Goal: Task Accomplishment & Management: Use online tool/utility

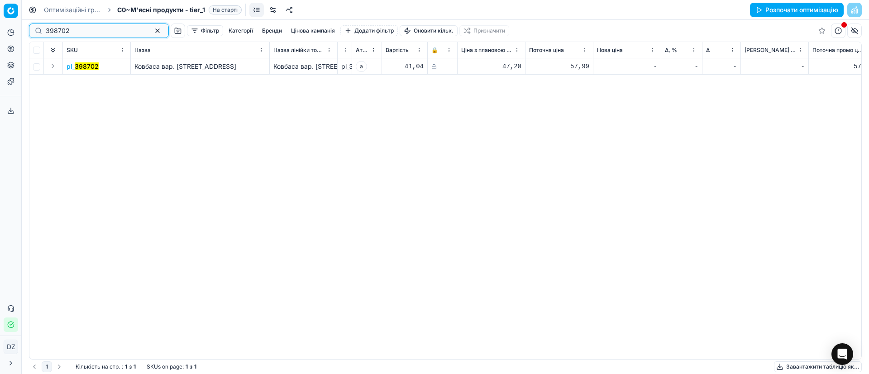
click at [152, 32] on button "button" at bounding box center [157, 30] width 11 height 11
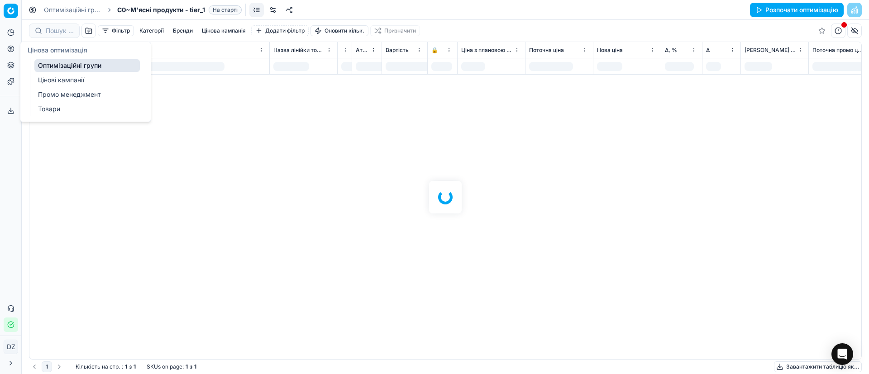
click at [14, 46] on icon at bounding box center [10, 48] width 7 height 7
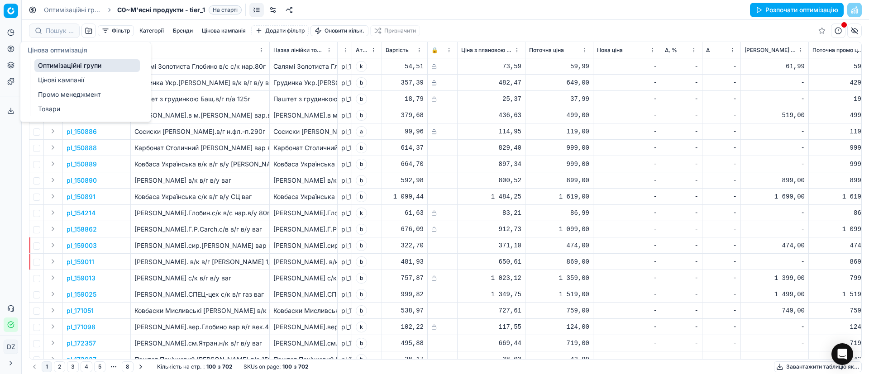
click at [69, 68] on link "Оптимізаційні групи" at bounding box center [86, 65] width 105 height 13
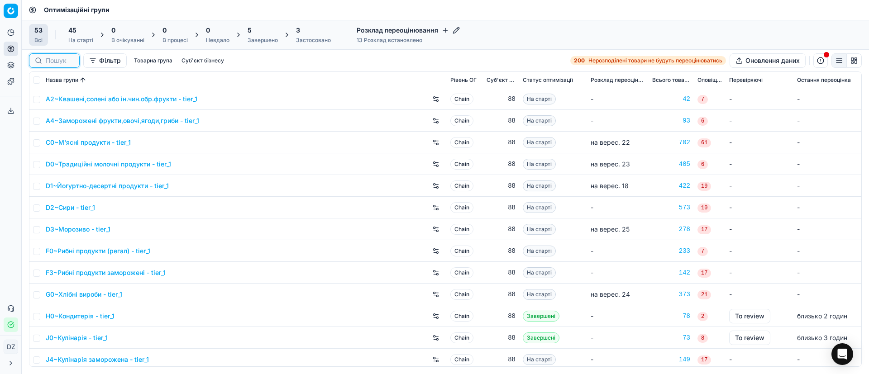
click at [57, 59] on input at bounding box center [60, 60] width 28 height 9
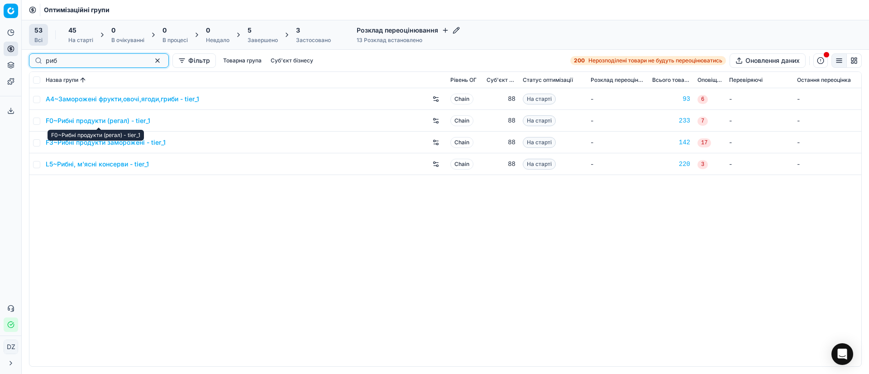
type input "риб"
click at [100, 123] on link "F0~Рибні продукти (регал) - tier_1" at bounding box center [98, 120] width 105 height 9
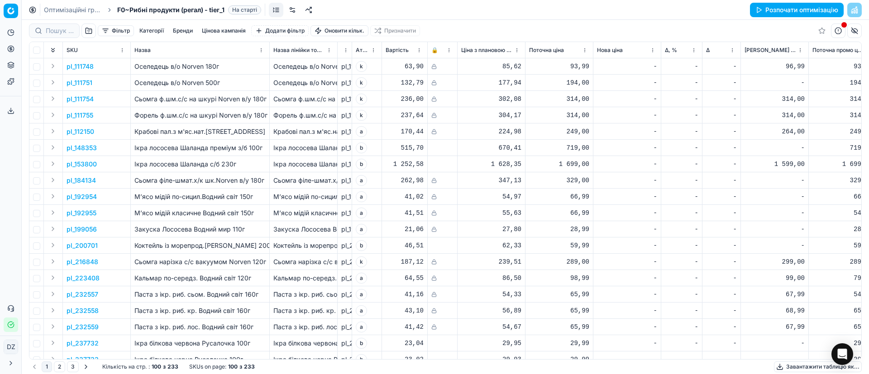
click at [770, 11] on button "Розпочати оптимізацію" at bounding box center [797, 10] width 94 height 14
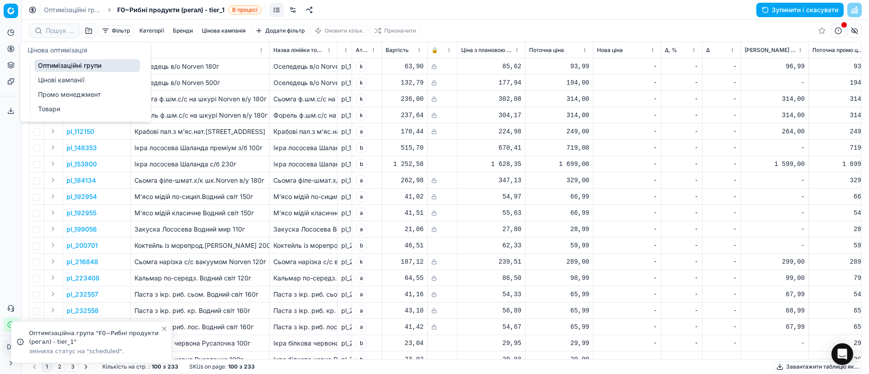
click at [10, 49] on icon at bounding box center [10, 48] width 7 height 7
click at [64, 64] on link "Оптимізаційні групи" at bounding box center [86, 65] width 105 height 13
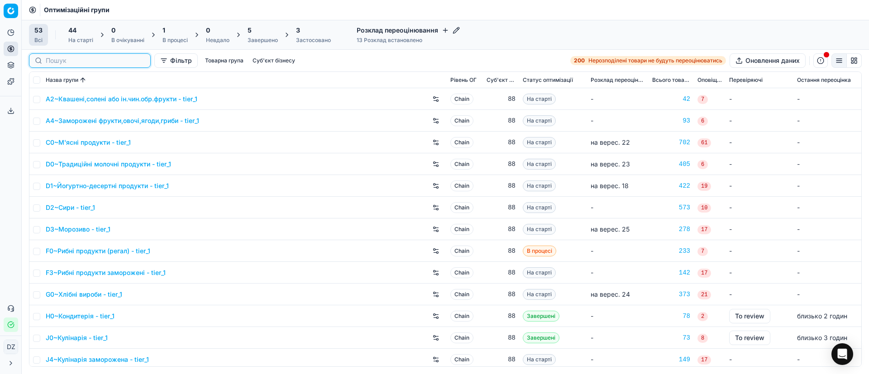
click at [58, 60] on input at bounding box center [95, 60] width 99 height 9
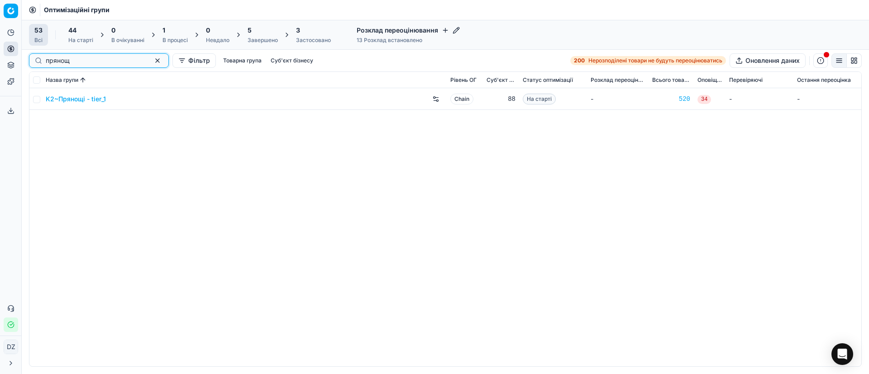
type input "прянощ"
click at [83, 95] on link "K2~Прянощі - tier_1" at bounding box center [76, 99] width 60 height 9
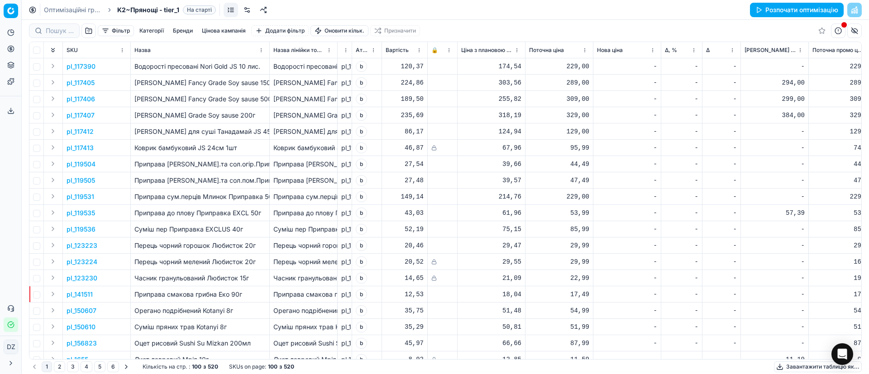
click at [770, 11] on button "Розпочати оптимізацію" at bounding box center [797, 10] width 94 height 14
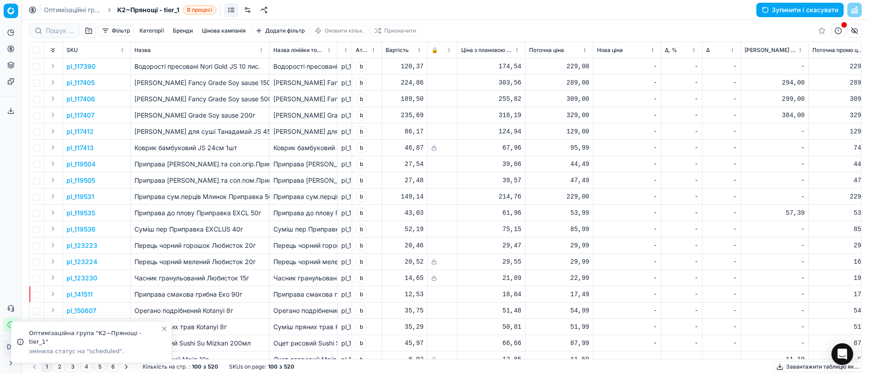
click at [19, 49] on button "Toggle Sidebar" at bounding box center [21, 187] width 7 height 374
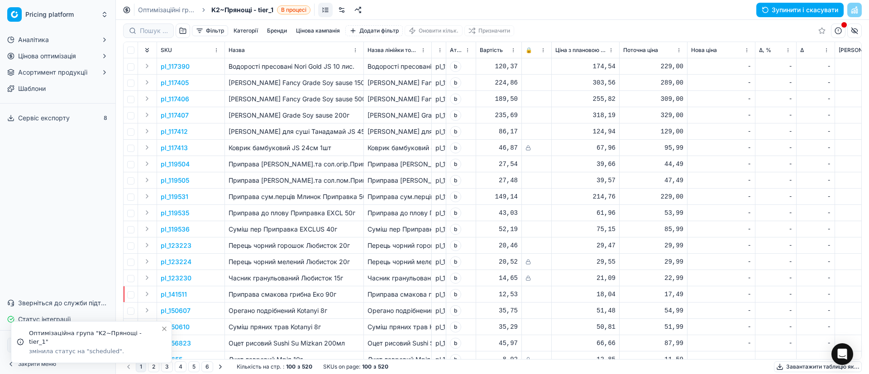
click at [25, 57] on span "Цінова оптимізація" at bounding box center [47, 56] width 58 height 9
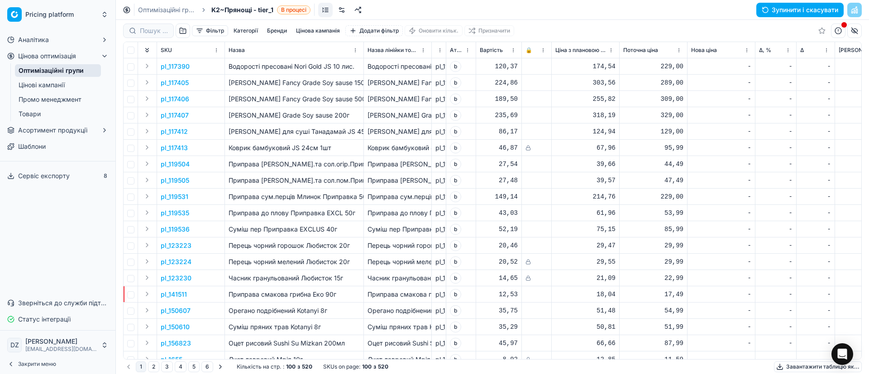
click at [72, 68] on link "Оптимізаційні групи" at bounding box center [58, 70] width 86 height 13
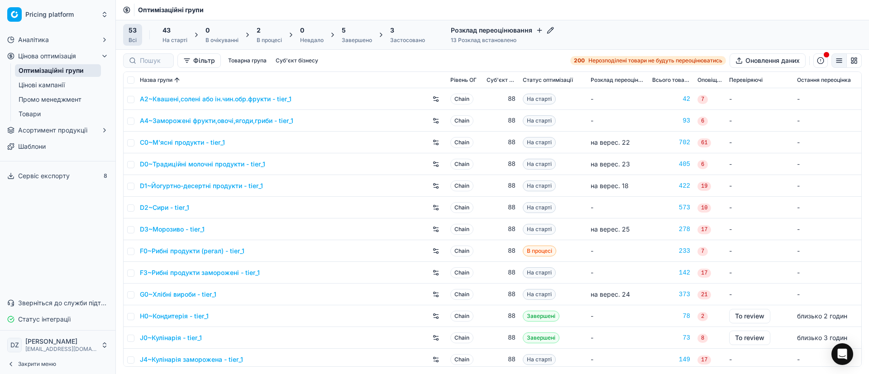
click at [113, 49] on button "Toggle Sidebar" at bounding box center [115, 187] width 7 height 374
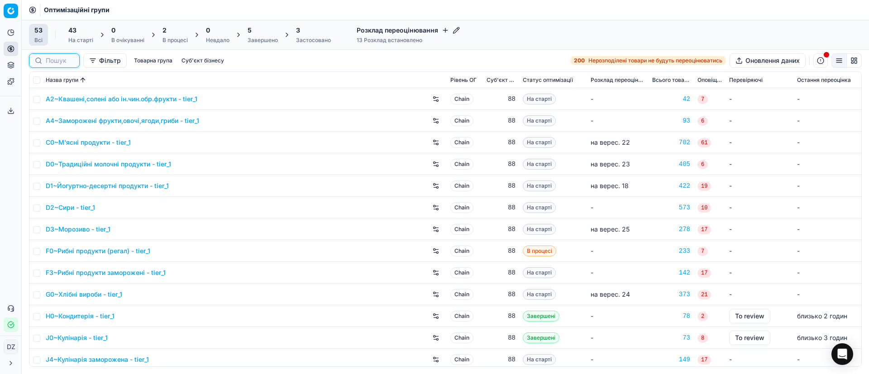
click at [55, 56] on input at bounding box center [60, 60] width 28 height 9
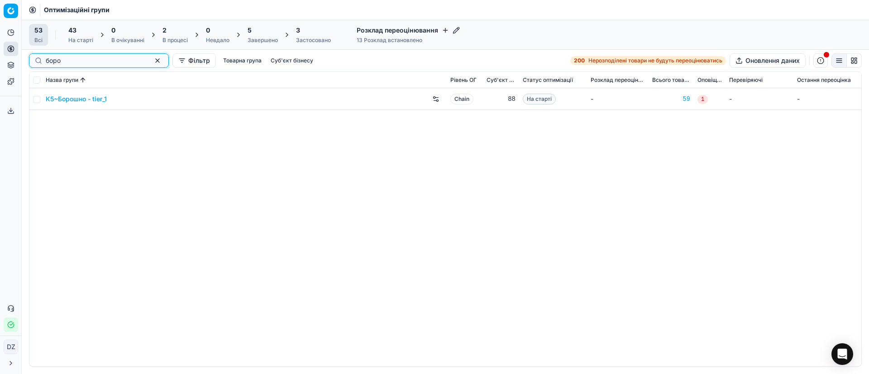
type input "боро"
click at [78, 100] on link "K5~Борошно - tier_1" at bounding box center [76, 99] width 61 height 9
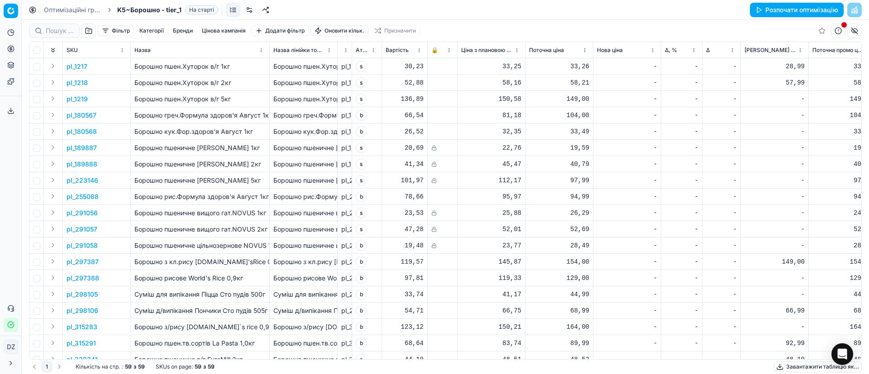
click at [775, 7] on button "Розпочати оптимізацію" at bounding box center [797, 10] width 94 height 14
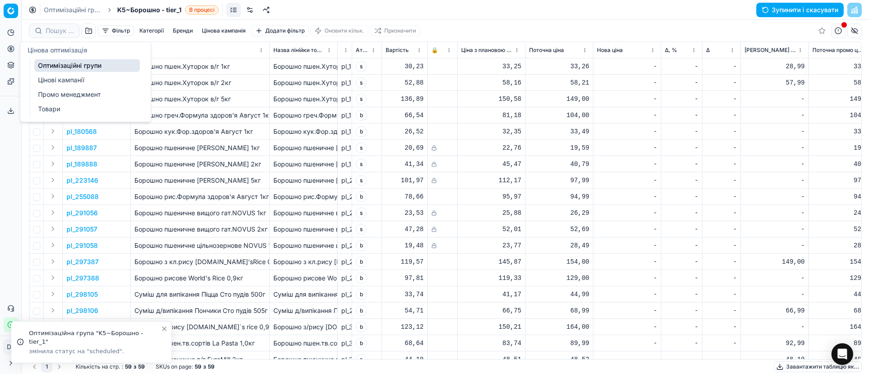
click at [12, 48] on icon at bounding box center [10, 48] width 7 height 7
click at [75, 62] on link "Оптимізаційні групи" at bounding box center [86, 65] width 105 height 13
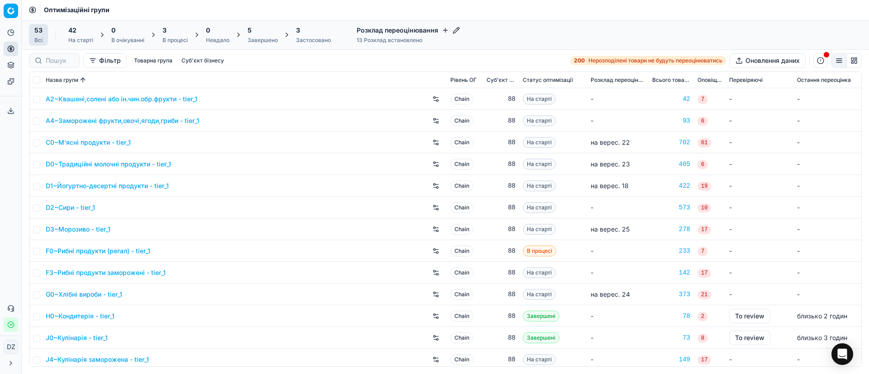
click at [264, 34] on div "5" at bounding box center [263, 30] width 30 height 9
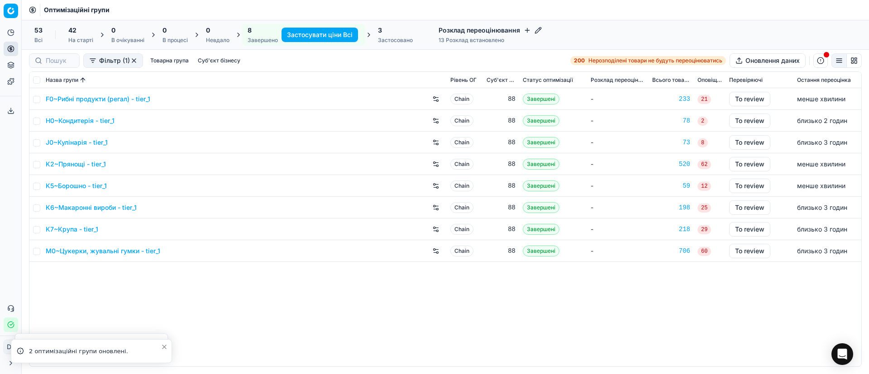
click at [250, 38] on div "Завершено" at bounding box center [263, 40] width 30 height 7
click at [66, 184] on link "K5~Борошно - tier_1" at bounding box center [76, 186] width 61 height 9
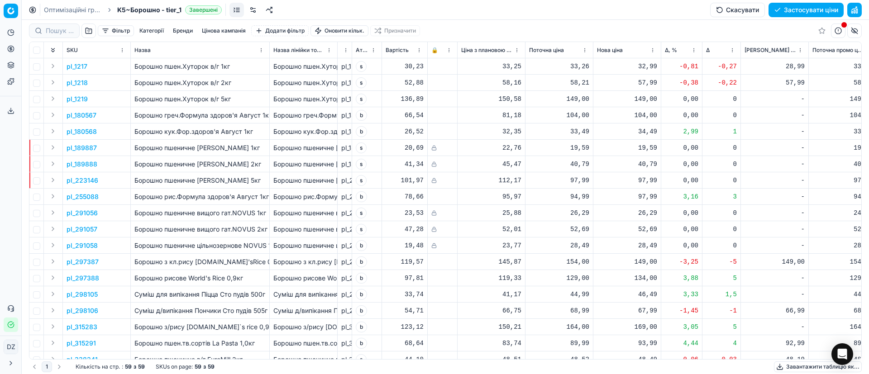
click at [742, 11] on button "Скасувати" at bounding box center [737, 10] width 55 height 14
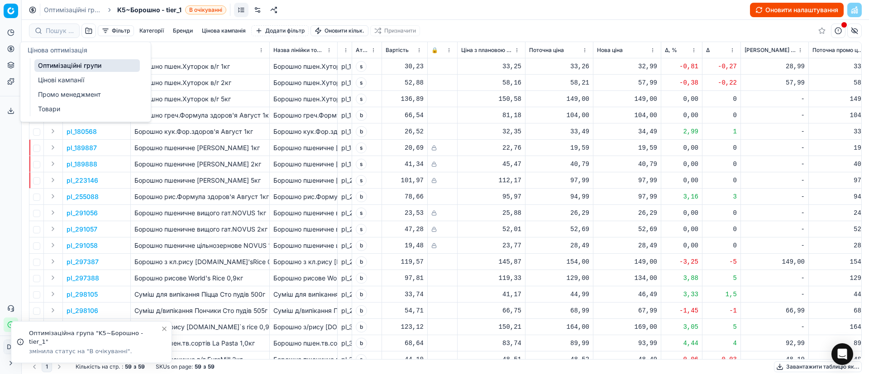
click at [11, 47] on icon at bounding box center [11, 49] width 0 height 4
click at [14, 50] on icon at bounding box center [10, 48] width 7 height 7
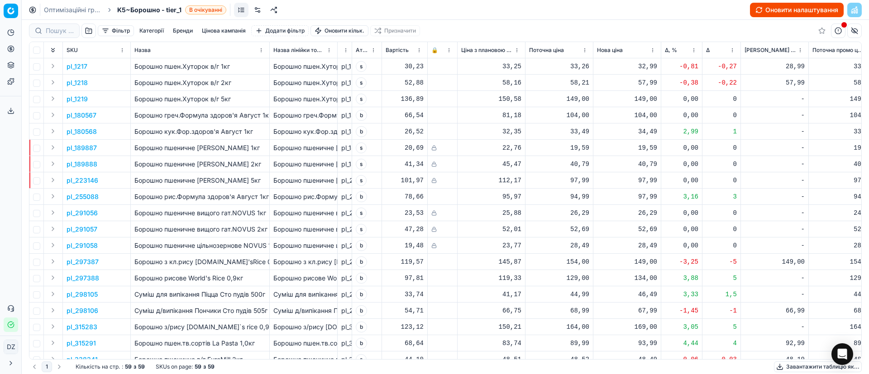
click at [8, 48] on icon at bounding box center [10, 48] width 7 height 7
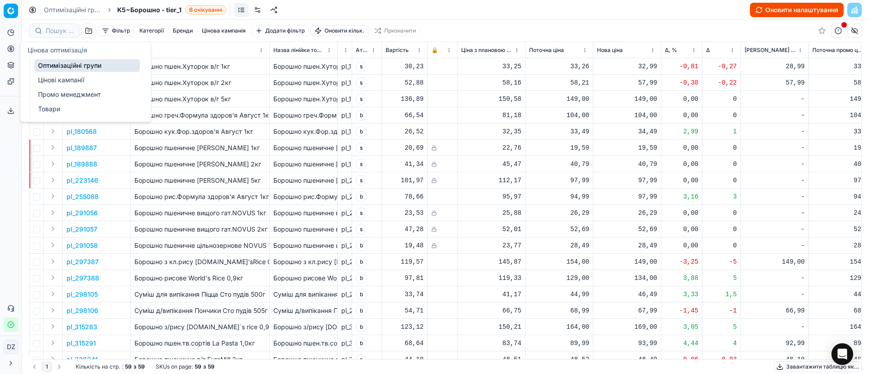
click at [68, 64] on link "Оптимізаційні групи" at bounding box center [86, 65] width 105 height 13
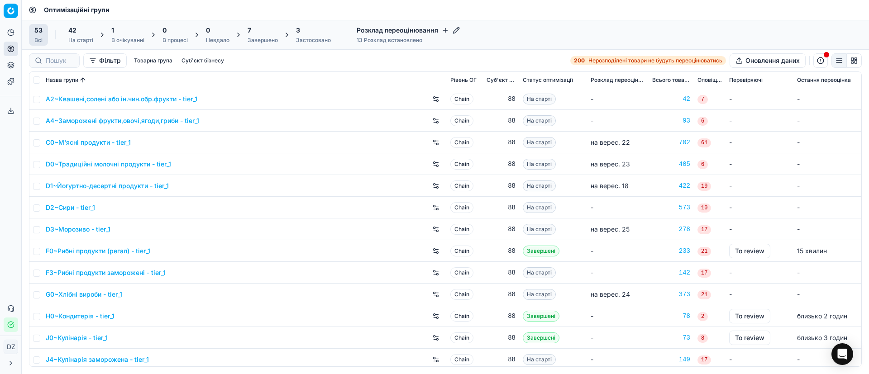
click at [257, 39] on div "Завершено" at bounding box center [263, 40] width 30 height 7
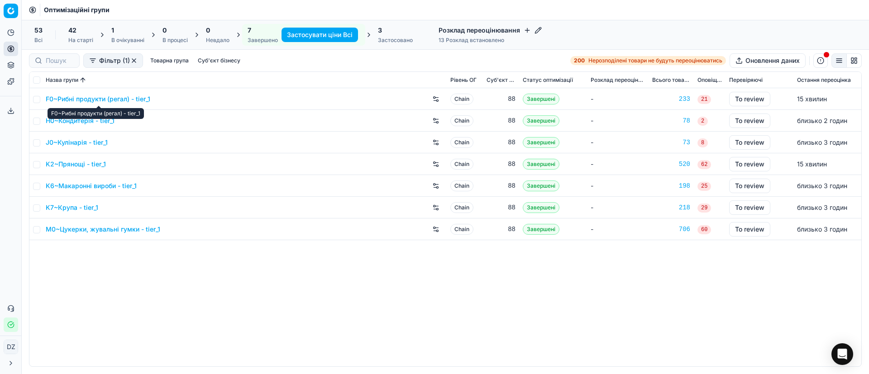
click at [90, 99] on link "F0~Рибні продукти (регал) - tier_1" at bounding box center [98, 99] width 105 height 9
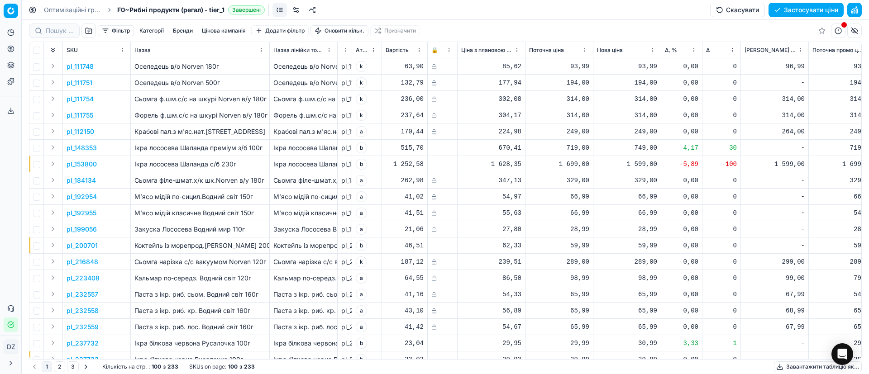
click at [218, 31] on button "Цінова кампанія" at bounding box center [223, 30] width 51 height 11
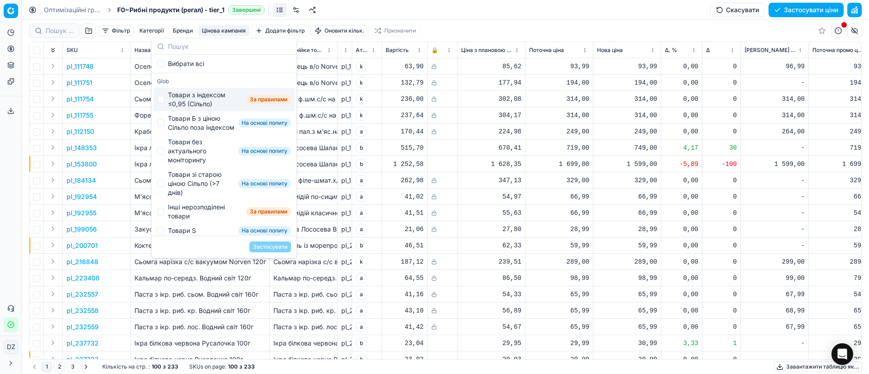
click at [178, 103] on div "Товари з індексом ≤0,95 (Сільпо)" at bounding box center [205, 100] width 75 height 18
checkbox input "true"
click at [179, 132] on div "Товари Б з ціною Сільпо поза індексом" at bounding box center [201, 123] width 67 height 18
checkbox input "true"
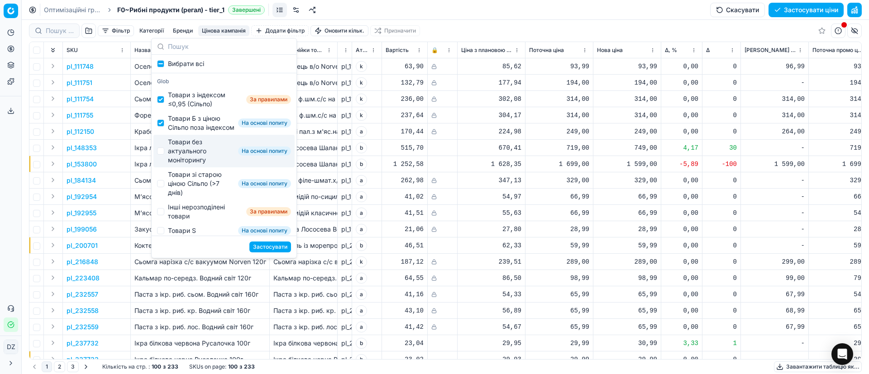
click at [178, 154] on div "Товари без актуального моніторингу" at bounding box center [201, 151] width 67 height 27
checkbox input "true"
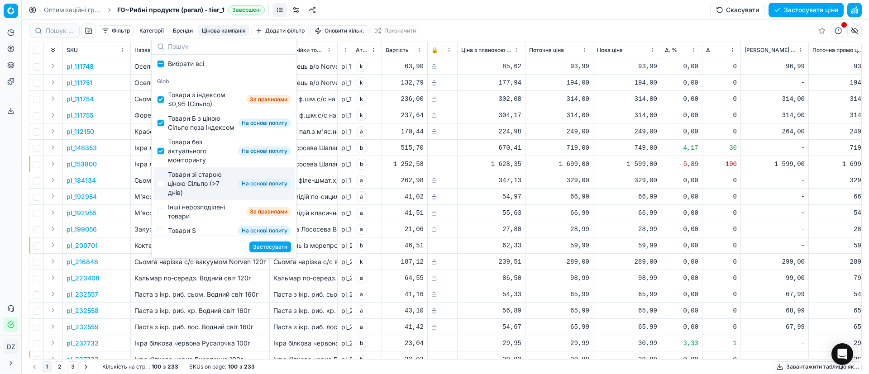
click at [177, 184] on div "Товари зі старою ціною Сільпо (>7 днів)" at bounding box center [201, 183] width 67 height 27
checkbox input "true"
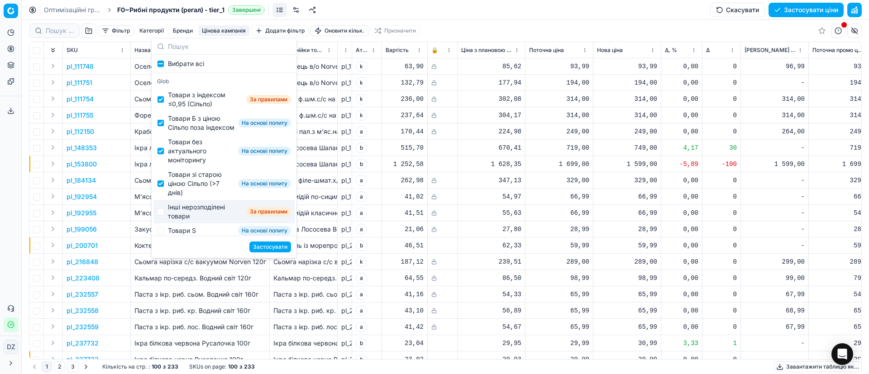
click at [180, 216] on div "Інші нерозподілені товари" at bounding box center [205, 212] width 75 height 18
checkbox input "true"
click at [276, 245] on button "Застосувати" at bounding box center [270, 247] width 42 height 11
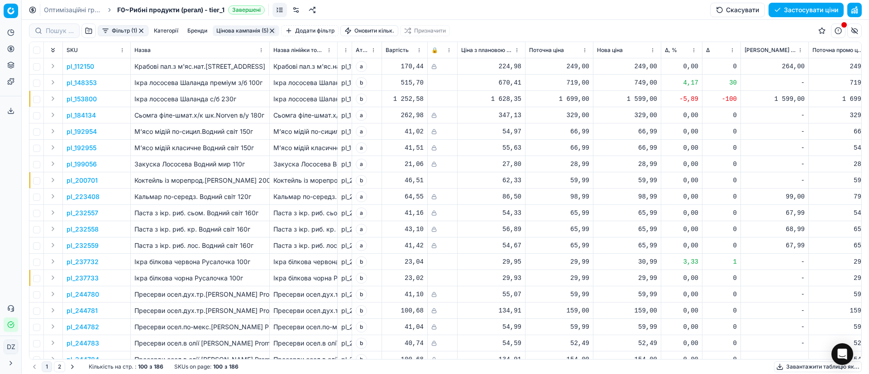
click at [669, 47] on span "Δ, %" at bounding box center [671, 50] width 12 height 7
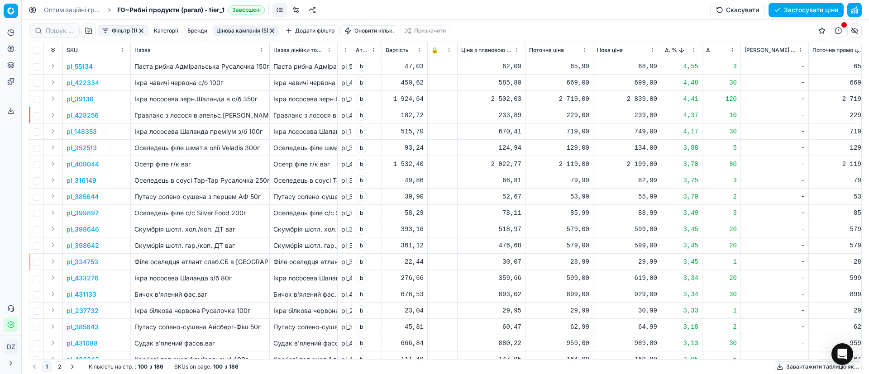
click at [640, 101] on div "2 839,00" at bounding box center [627, 99] width 60 height 9
drag, startPoint x: 666, startPoint y: 178, endPoint x: 593, endPoint y: 180, distance: 72.9
click at [593, 180] on dl "Поточна: 2 719,00 Оптимум: 2 839,00 Вручну: 2839.00" at bounding box center [627, 160] width 130 height 59
type input "2769.00"
click at [651, 163] on div "2 199,00" at bounding box center [627, 164] width 60 height 9
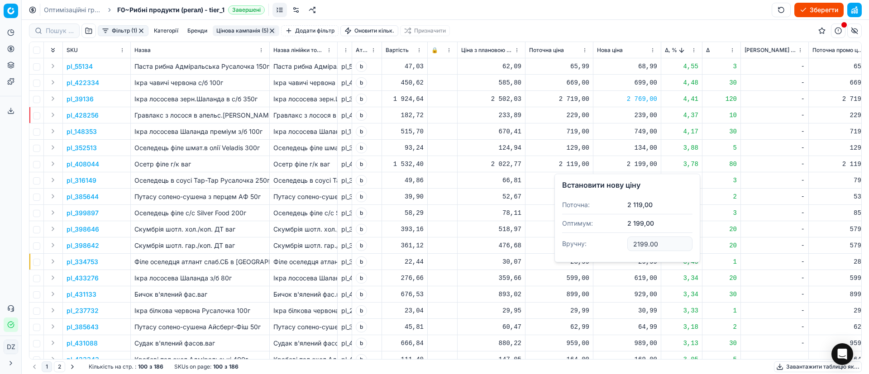
drag, startPoint x: 662, startPoint y: 243, endPoint x: 608, endPoint y: 243, distance: 53.9
click at [608, 243] on dl "Поточна: 2 119,00 Оптимум: 2 199,00 Вручну: 2199.00" at bounding box center [627, 225] width 130 height 59
type input "2159.00"
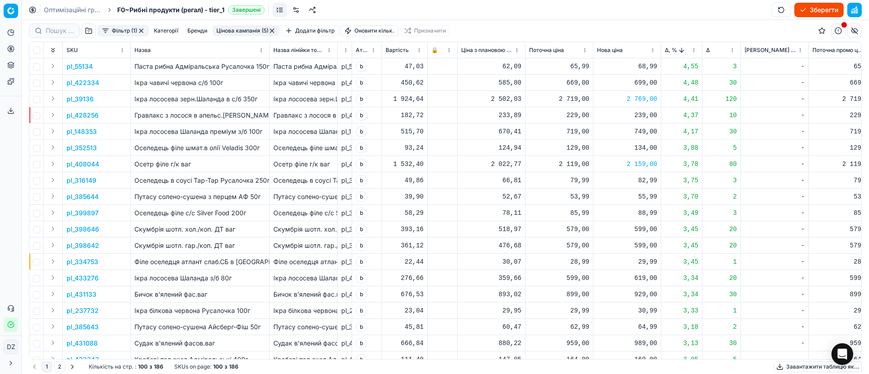
click at [646, 133] on div "749,00" at bounding box center [627, 131] width 60 height 9
drag, startPoint x: 664, startPoint y: 210, endPoint x: 627, endPoint y: 212, distance: 36.7
click at [627, 212] on input "749.00" at bounding box center [659, 211] width 65 height 14
type input "739.00"
click at [647, 81] on div "699,00" at bounding box center [627, 82] width 60 height 9
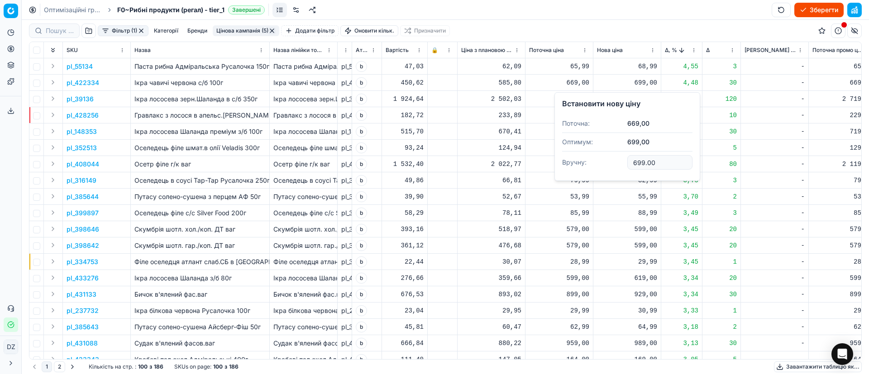
drag, startPoint x: 664, startPoint y: 166, endPoint x: 603, endPoint y: 164, distance: 60.2
click at [613, 166] on dl "Поточна: 669,00 Оптимум: 699,00 Вручну: 699.00" at bounding box center [627, 144] width 130 height 59
type input "689.00"
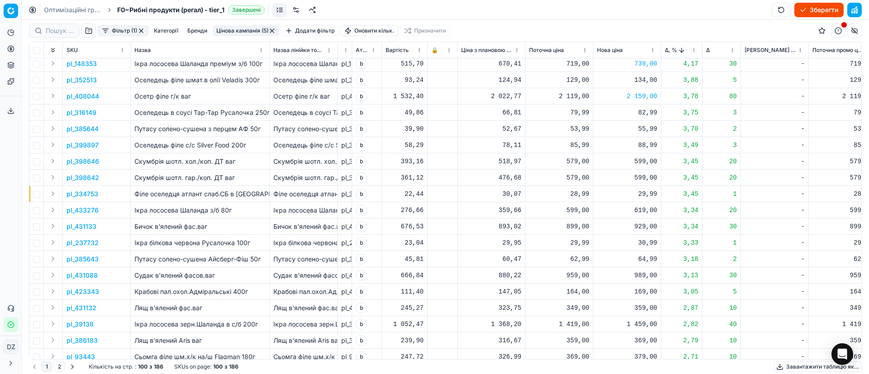
scroll to position [136, 0]
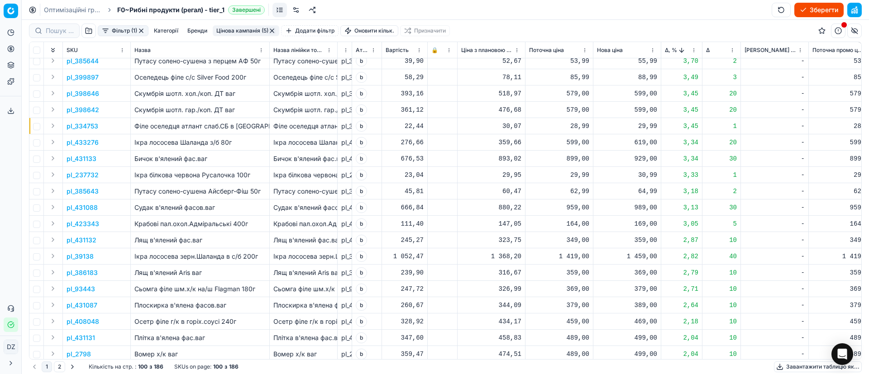
click at [651, 160] on div "929,00" at bounding box center [627, 158] width 60 height 9
drag, startPoint x: 664, startPoint y: 233, endPoint x: 604, endPoint y: 239, distance: 60.6
click at [604, 239] on dl "Поточна: 899,00 Оптимум: 929,00 Вручну: 929.00" at bounding box center [627, 220] width 130 height 59
type input "919.00"
click at [652, 257] on div "1 459,00" at bounding box center [627, 256] width 60 height 9
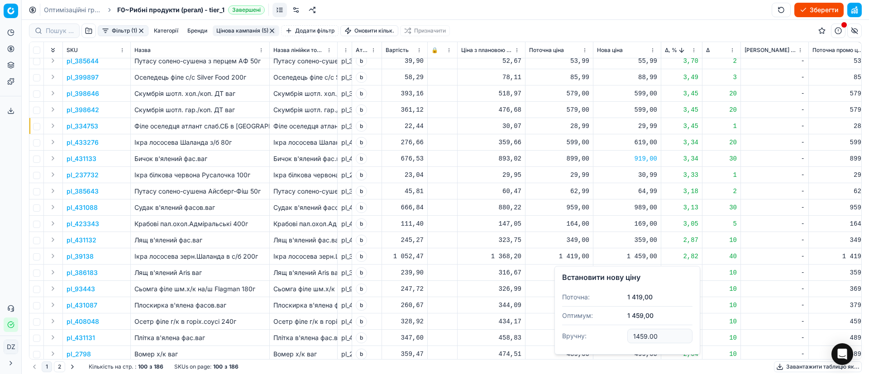
drag, startPoint x: 662, startPoint y: 341, endPoint x: 608, endPoint y: 337, distance: 54.9
click at [608, 337] on dl "Поточна: 1 419,00 Оптимум: 1 459,00 Вручну: 1459.00" at bounding box center [627, 317] width 130 height 59
type input "1439.00"
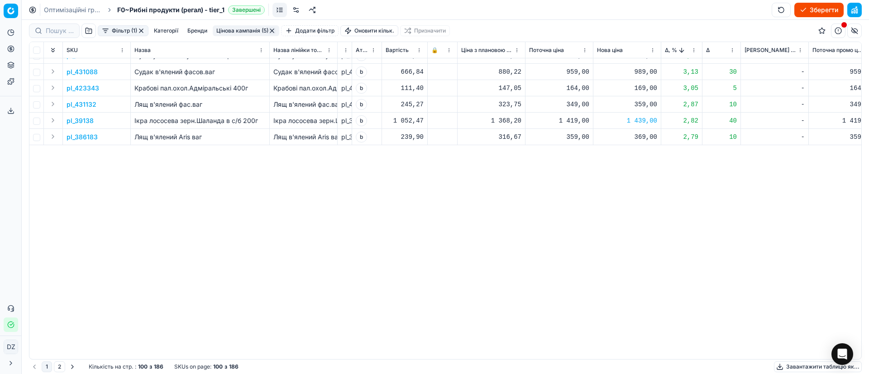
scroll to position [0, 0]
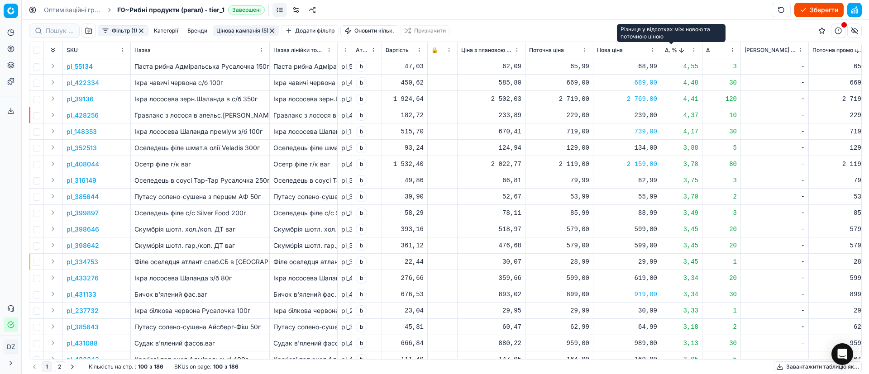
click at [667, 53] on span "Δ, %" at bounding box center [671, 50] width 12 height 7
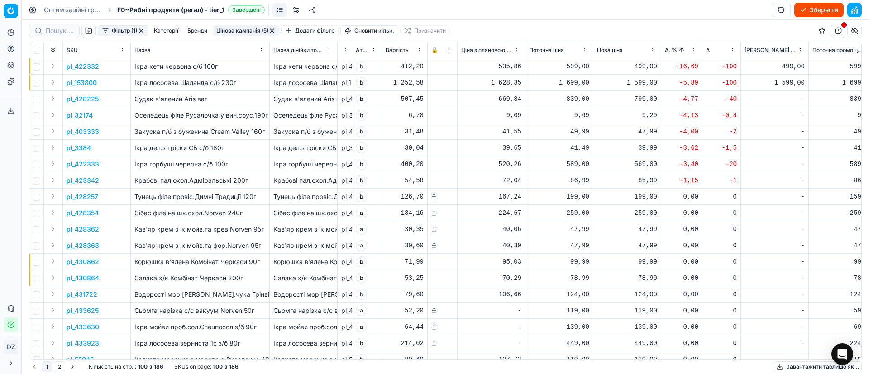
click at [85, 67] on p "pl_422332" at bounding box center [83, 66] width 33 height 9
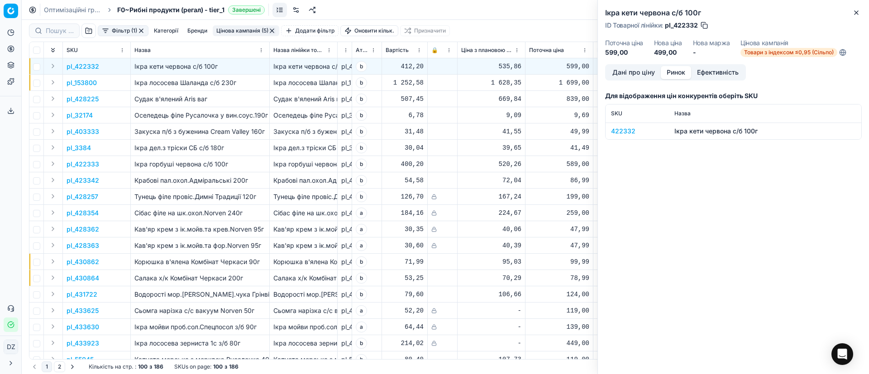
click at [678, 72] on button "Ринок" at bounding box center [676, 72] width 30 height 13
click at [621, 126] on td "422332" at bounding box center [637, 131] width 63 height 17
click at [624, 130] on div "422332" at bounding box center [637, 131] width 53 height 9
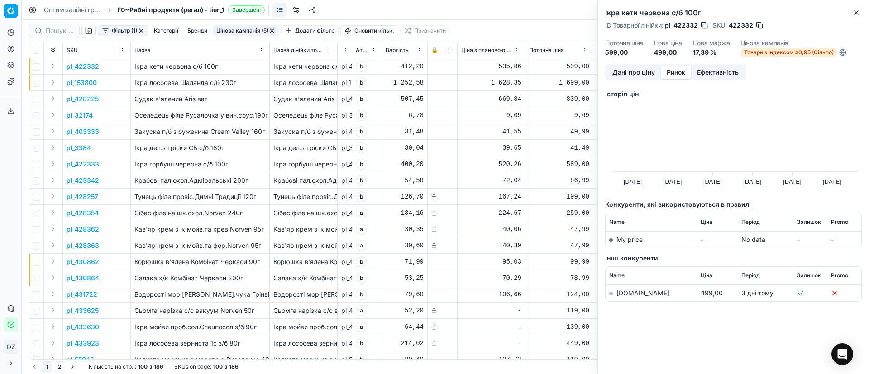
click at [620, 296] on link "[DOMAIN_NAME]" at bounding box center [643, 293] width 53 height 8
click at [854, 13] on icon "button" at bounding box center [856, 12] width 7 height 7
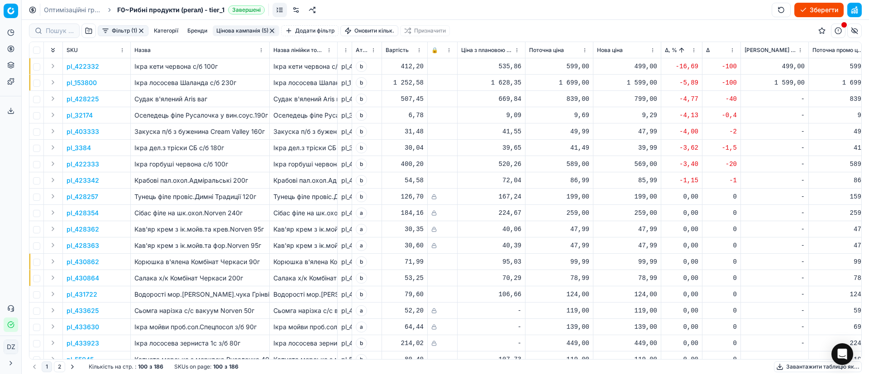
click at [646, 67] on div "499,00" at bounding box center [627, 66] width 60 height 9
drag, startPoint x: 673, startPoint y: 145, endPoint x: 613, endPoint y: 145, distance: 59.3
click at [613, 145] on dl "Поточна: 599,00 Оптимум: 499,00 Вручну: 499.00" at bounding box center [627, 127] width 130 height 59
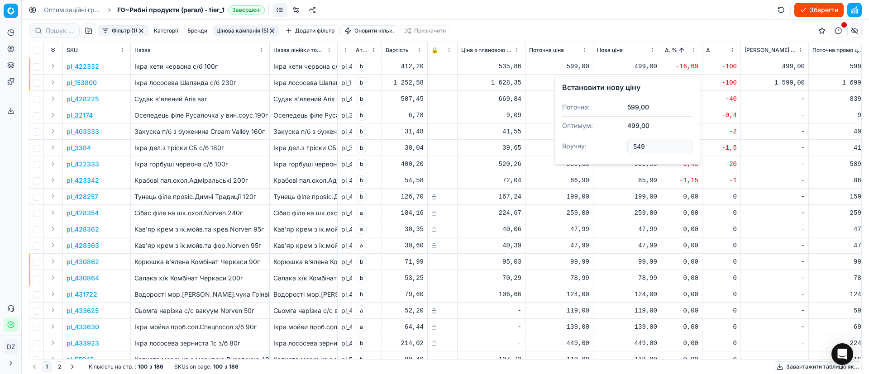
type input "549.00"
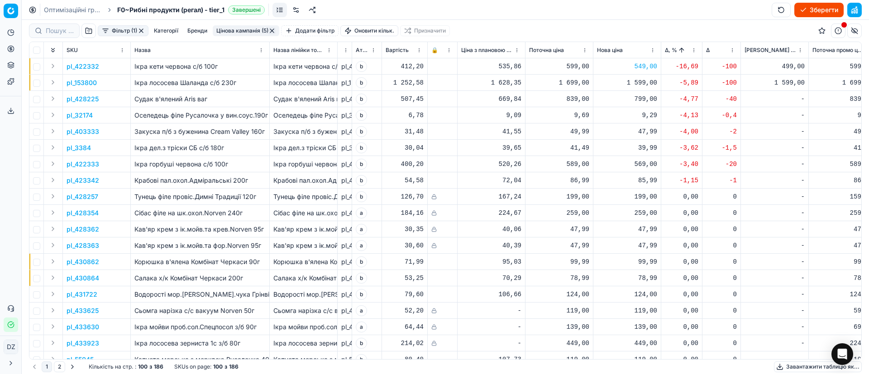
click at [645, 84] on div "1 599,00" at bounding box center [627, 82] width 60 height 9
drag, startPoint x: 670, startPoint y: 165, endPoint x: 626, endPoint y: 164, distance: 43.9
click at [626, 164] on dl "Поточна: 1 699,00 Оптимум: 1 599,00 Вручну: 1599.00" at bounding box center [627, 144] width 130 height 59
type input "1649.00"
click at [86, 79] on p "pl_153800" at bounding box center [82, 82] width 30 height 9
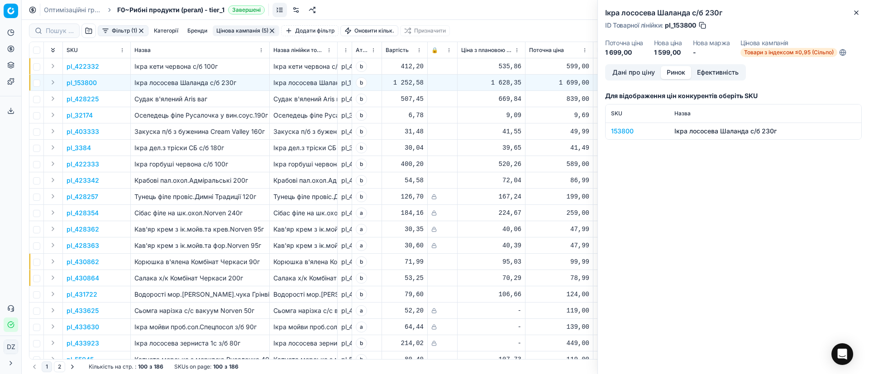
click at [680, 72] on button "Ринок" at bounding box center [676, 72] width 30 height 13
click at [618, 134] on div "153800" at bounding box center [637, 131] width 53 height 9
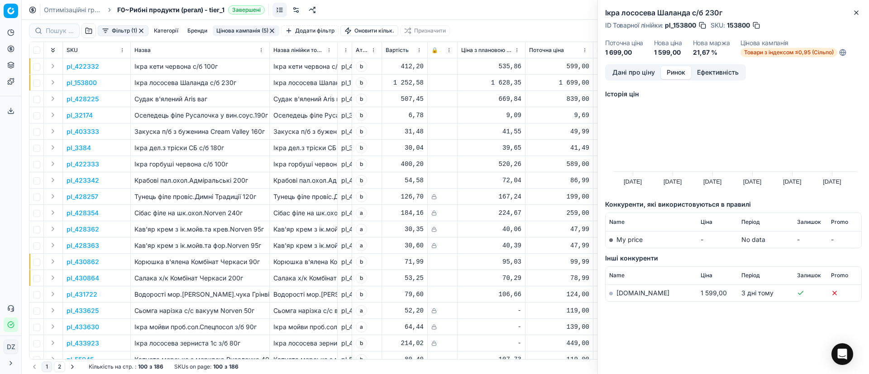
click at [630, 297] on td "[DOMAIN_NAME]" at bounding box center [651, 293] width 91 height 17
click at [630, 295] on link "[DOMAIN_NAME]" at bounding box center [643, 293] width 53 height 8
click at [857, 11] on icon "button" at bounding box center [857, 13] width 4 height 4
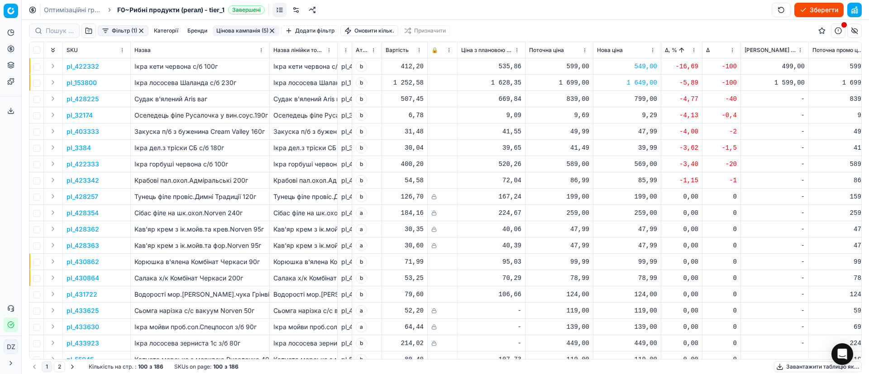
click at [647, 83] on div "1 649,00" at bounding box center [627, 82] width 60 height 9
drag, startPoint x: 674, startPoint y: 160, endPoint x: 576, endPoint y: 157, distance: 97.8
click at [580, 159] on dl "Поточна: 1 699,00 Оптимум: 1 599,00 Вручну: 1649.00" at bounding box center [627, 144] width 130 height 59
type input "1699.00"
click at [634, 82] on div "1 699,00" at bounding box center [627, 82] width 60 height 9
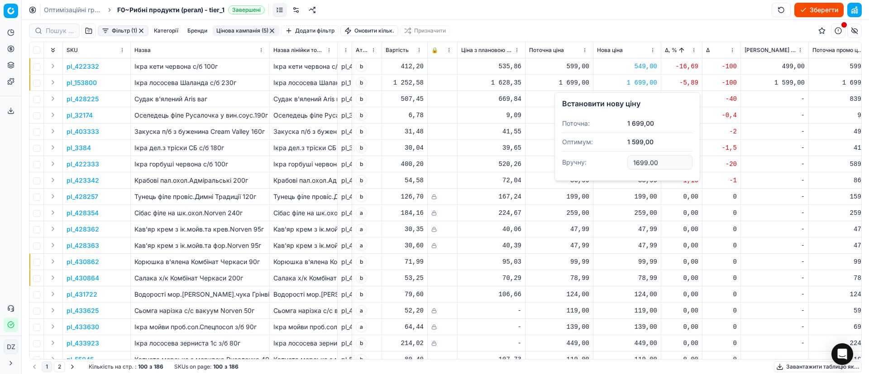
click at [779, 115] on div "-" at bounding box center [775, 115] width 60 height 9
click at [646, 95] on div "799,00" at bounding box center [627, 99] width 60 height 9
drag, startPoint x: 674, startPoint y: 178, endPoint x: 587, endPoint y: 171, distance: 86.8
click at [604, 176] on dl "Поточна: 839,00 Оптимум: 799,00 Вручну: 799.00" at bounding box center [627, 160] width 130 height 59
type input "829.00"
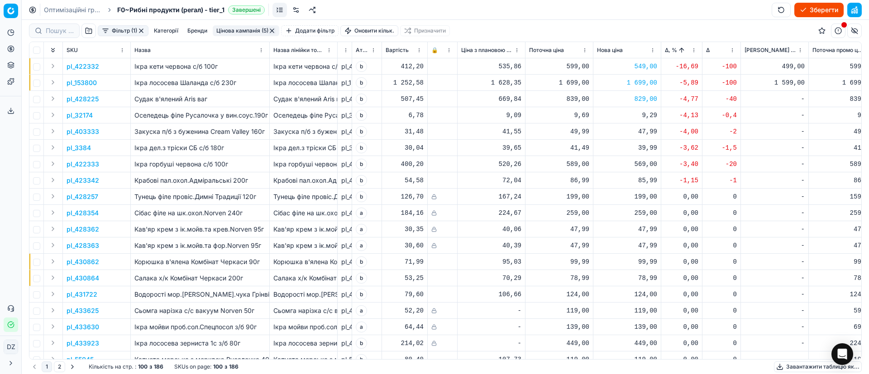
click at [645, 164] on div "569,00" at bounding box center [627, 164] width 60 height 9
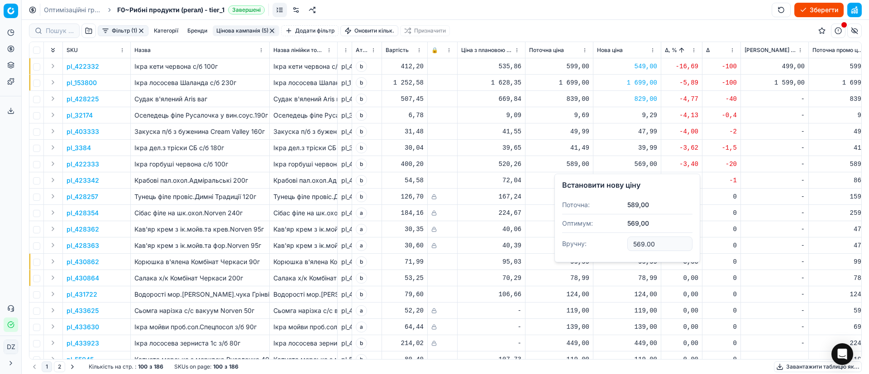
drag, startPoint x: 664, startPoint y: 243, endPoint x: 624, endPoint y: 241, distance: 39.9
click at [624, 241] on dl "Поточна: 589,00 Оптимум: 569,00 Вручну: 569.00" at bounding box center [627, 225] width 130 height 59
type input "579.00"
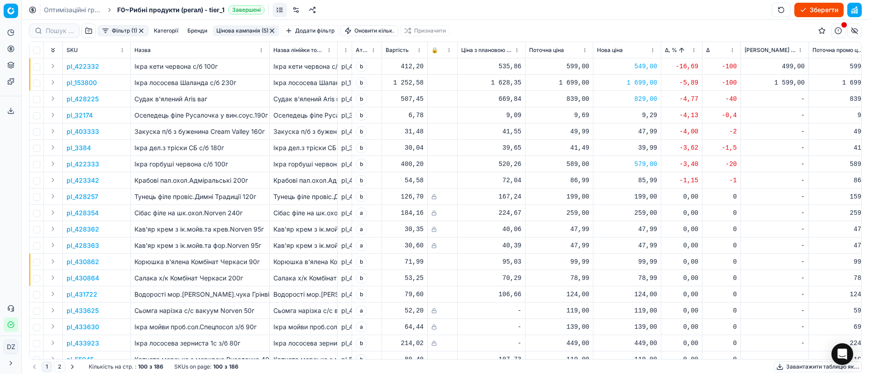
click at [276, 29] on button "button" at bounding box center [271, 30] width 7 height 7
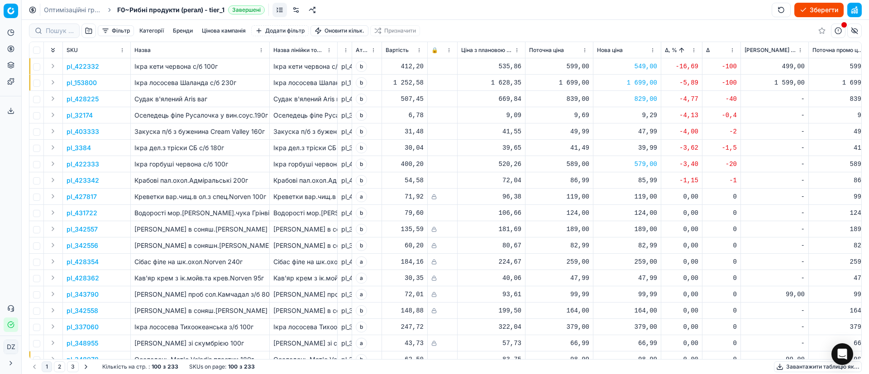
click at [120, 32] on button "Фільтр" at bounding box center [116, 30] width 36 height 11
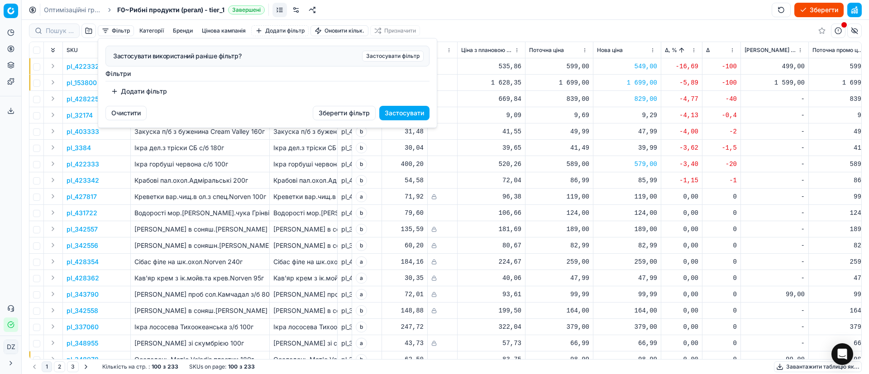
click at [271, 176] on html "Pricing platform Аналітика Цінова оптимізація Оптимізаційні групи Цінові кампан…" at bounding box center [434, 187] width 869 height 374
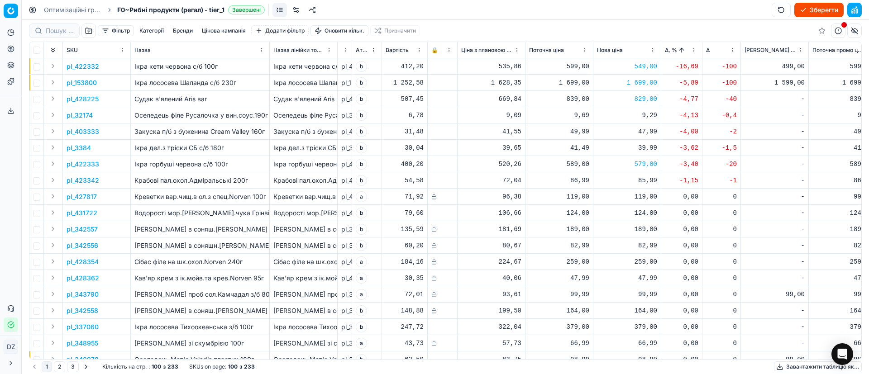
click at [90, 36] on button "button" at bounding box center [88, 31] width 14 height 14
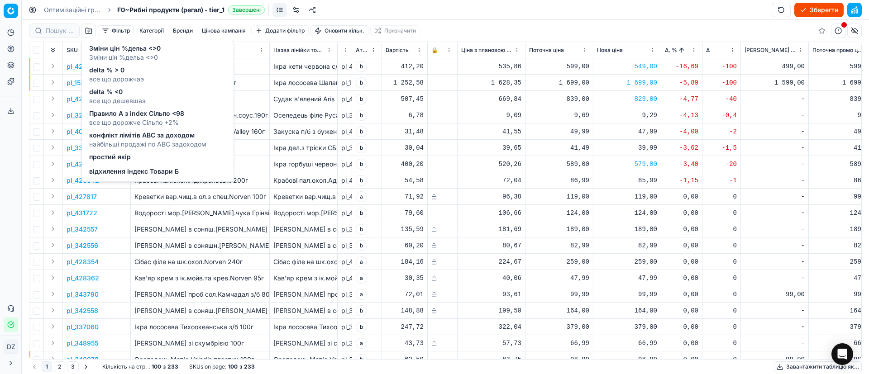
click at [131, 60] on span "Зміни цін %дельа <>0" at bounding box center [125, 57] width 72 height 9
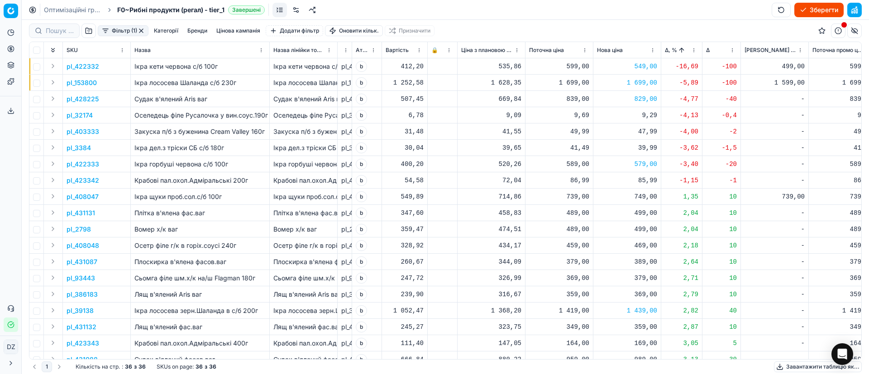
click at [91, 32] on button "button" at bounding box center [88, 31] width 14 height 14
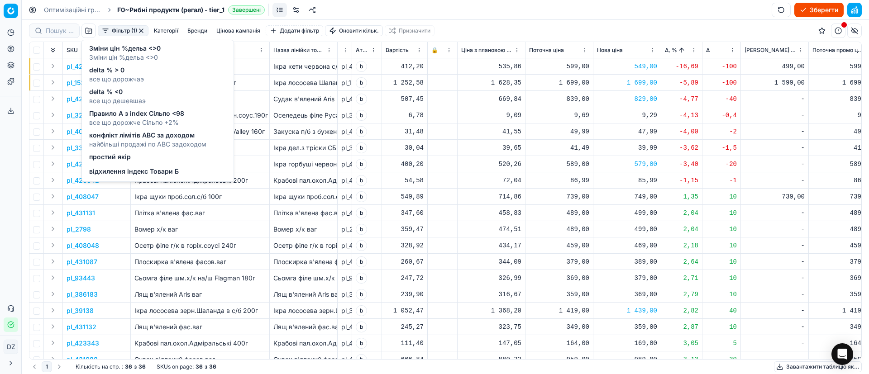
click at [156, 170] on span "відхилення індекс Товари Б" at bounding box center [134, 171] width 90 height 9
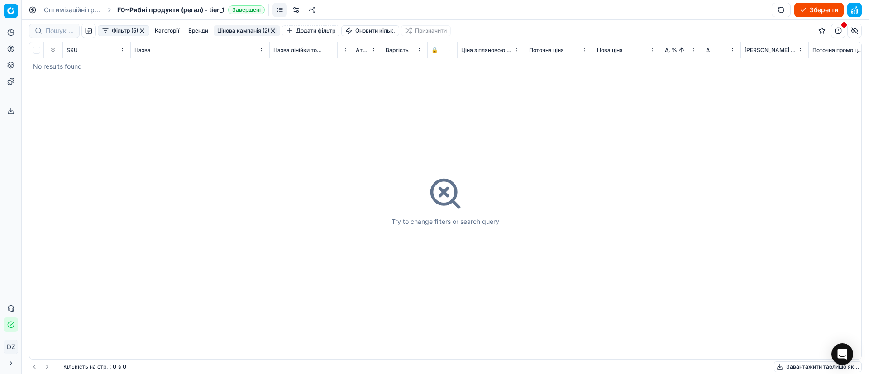
click at [146, 29] on button "button" at bounding box center [142, 30] width 7 height 7
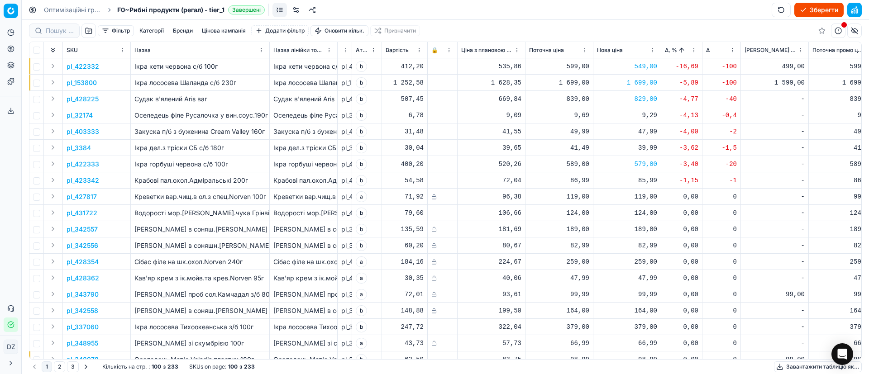
click at [87, 31] on button "button" at bounding box center [88, 31] width 14 height 14
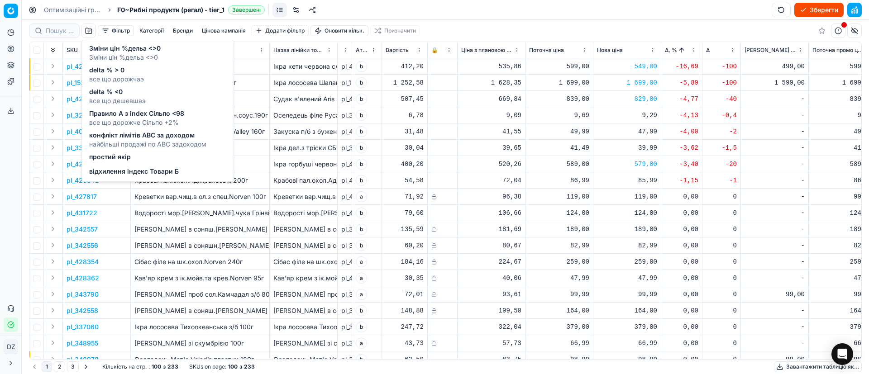
click at [123, 51] on span "Зміни цін %дельа <>0" at bounding box center [125, 48] width 72 height 9
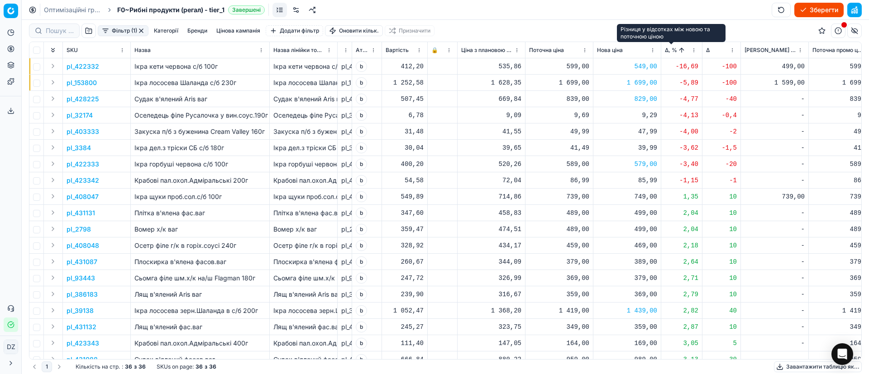
click at [668, 52] on span "Δ, %" at bounding box center [671, 50] width 12 height 7
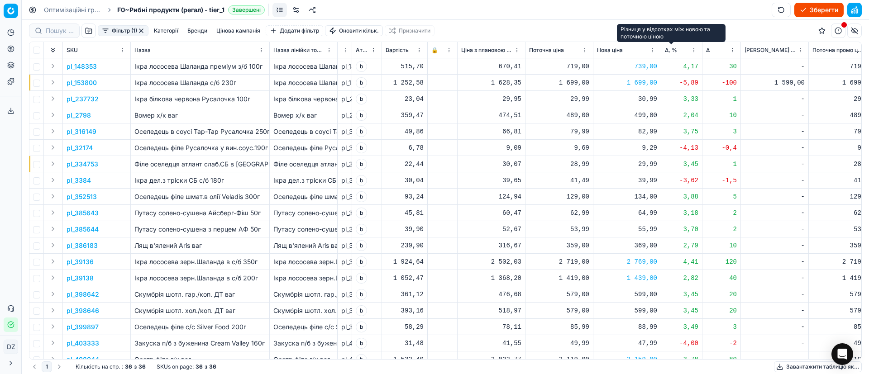
click at [668, 51] on span "Δ, %" at bounding box center [671, 50] width 12 height 7
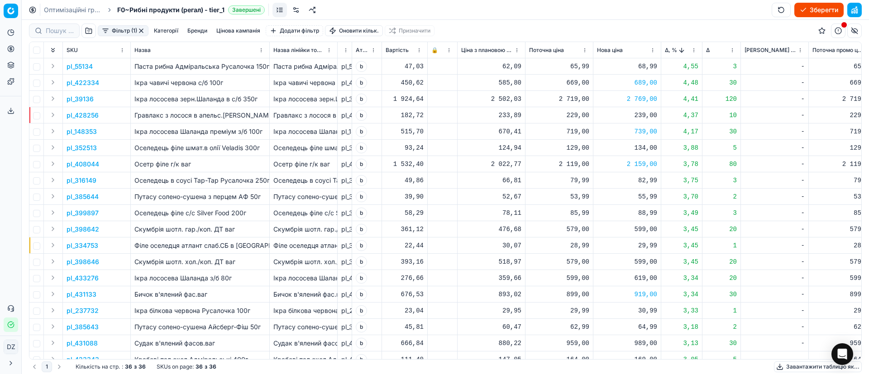
click at [144, 31] on button "button" at bounding box center [141, 30] width 7 height 7
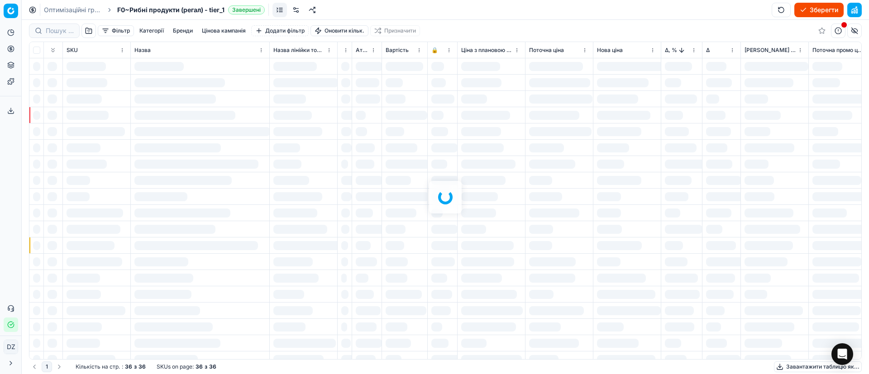
click at [114, 32] on button "Фільтр" at bounding box center [116, 30] width 36 height 11
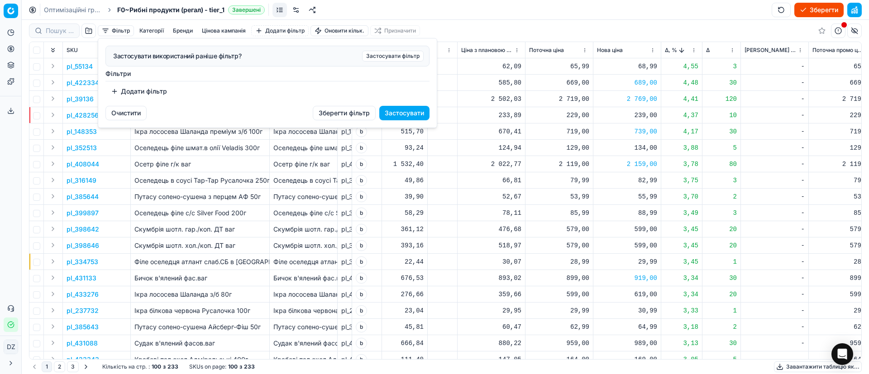
click at [86, 32] on html "Pricing platform Аналітика Цінова оптимізація Оптимізаційні групи Цінові кампан…" at bounding box center [434, 187] width 869 height 374
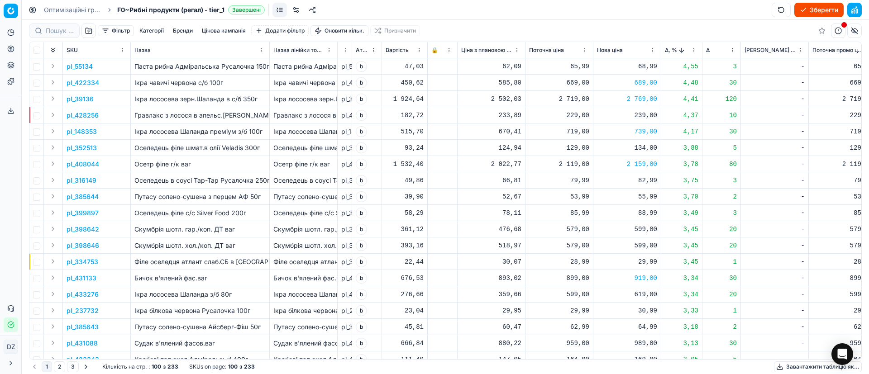
click at [87, 32] on button "button" at bounding box center [88, 31] width 14 height 14
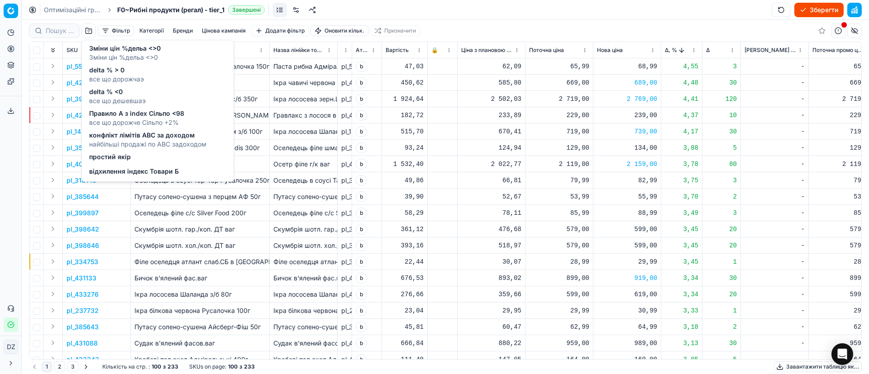
click at [138, 137] on span "конфлікт лімітів ABC за доходом" at bounding box center [147, 135] width 117 height 9
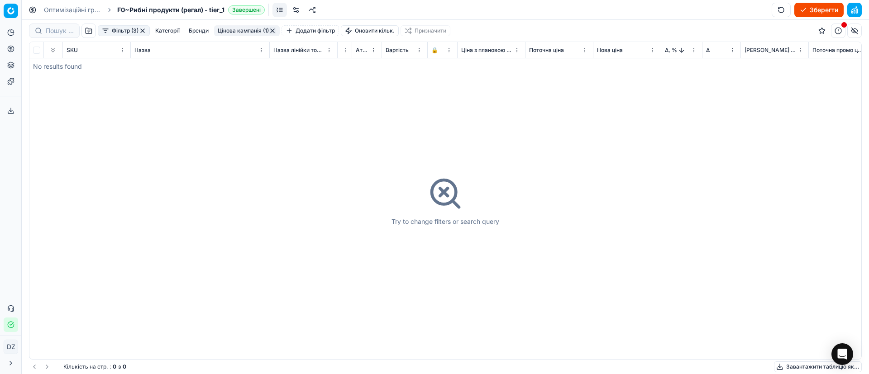
click at [92, 31] on button "button" at bounding box center [88, 31] width 14 height 14
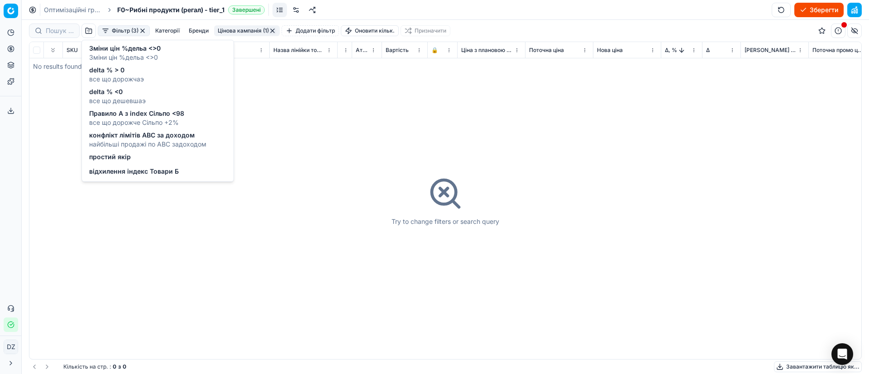
click at [143, 29] on button "button" at bounding box center [142, 30] width 7 height 7
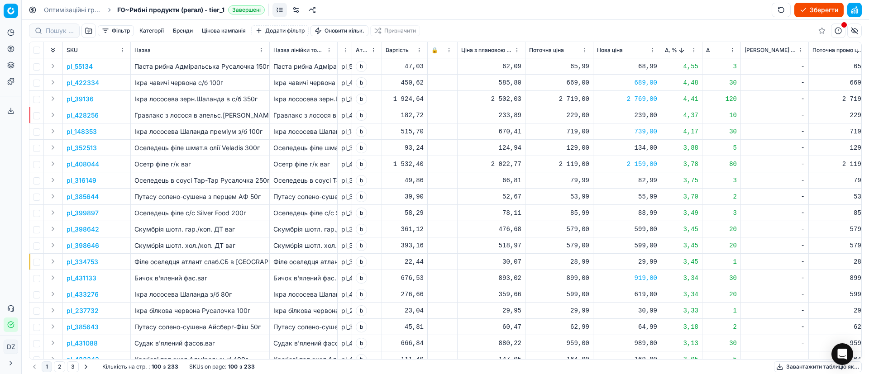
click at [92, 32] on button "button" at bounding box center [88, 31] width 14 height 14
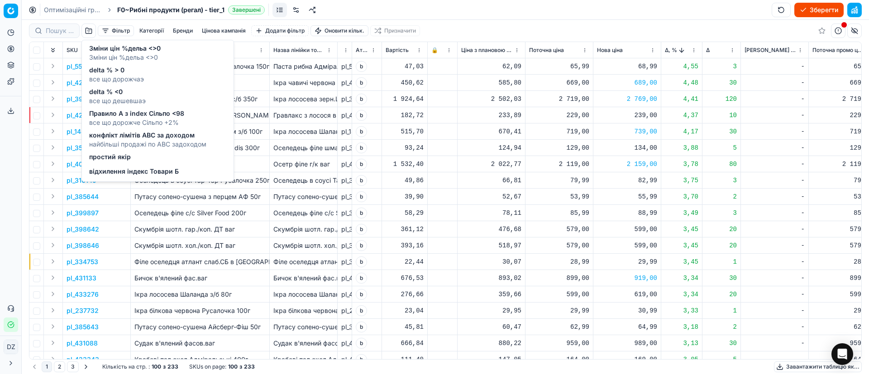
click at [121, 109] on span "Правило А з index Сільпо <98" at bounding box center [136, 113] width 95 height 9
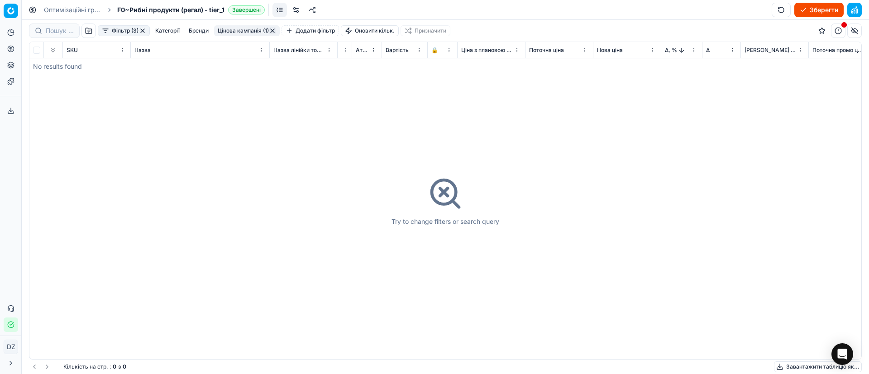
click at [142, 31] on button "button" at bounding box center [142, 30] width 7 height 7
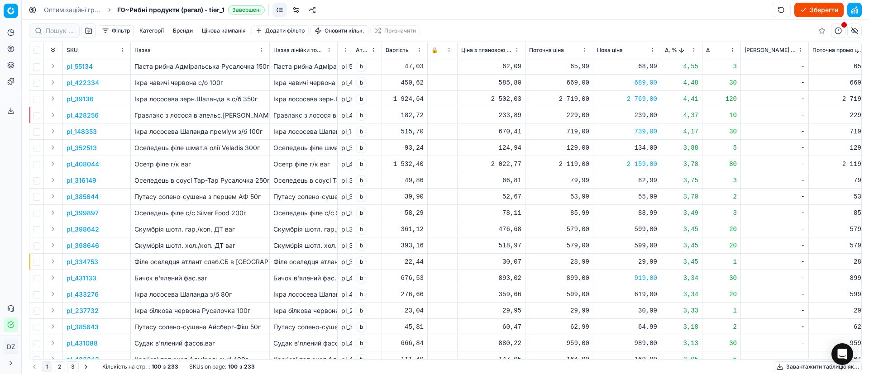
click at [92, 31] on button "button" at bounding box center [88, 31] width 14 height 14
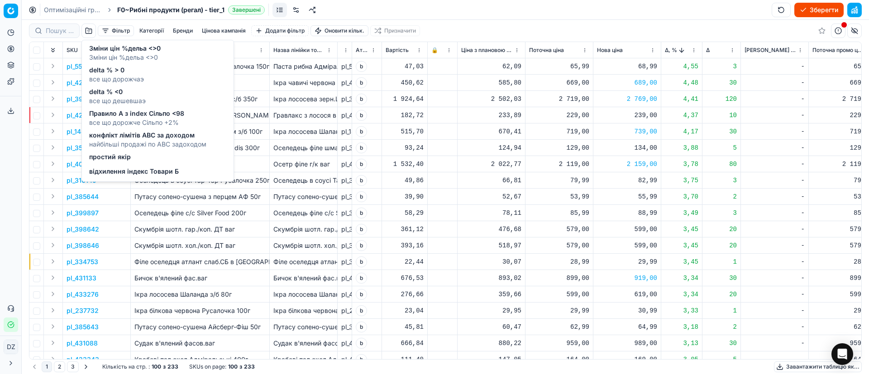
click at [120, 89] on span "delta % <0" at bounding box center [117, 91] width 57 height 9
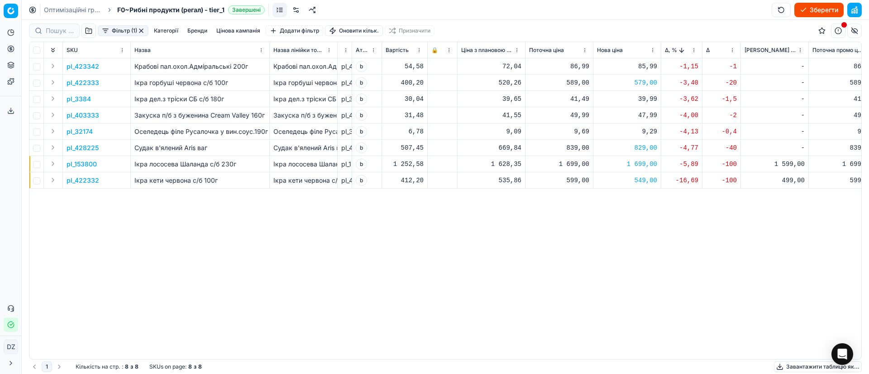
click at [86, 83] on p "pl_422333" at bounding box center [83, 82] width 33 height 9
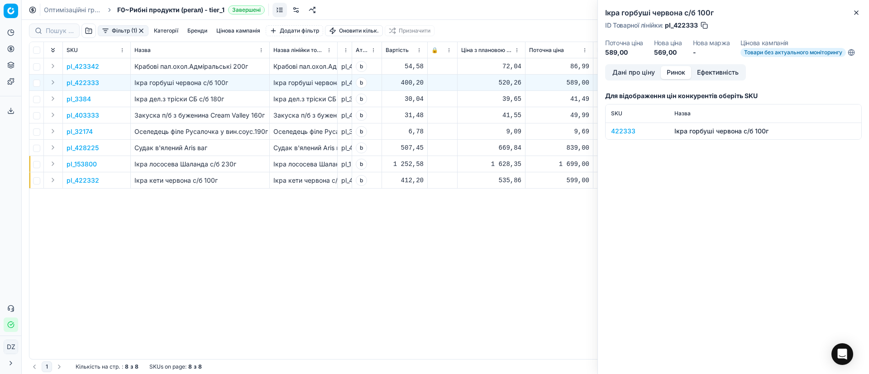
click at [675, 67] on button "Ринок" at bounding box center [676, 72] width 30 height 13
click at [631, 131] on div "422333" at bounding box center [637, 131] width 53 height 9
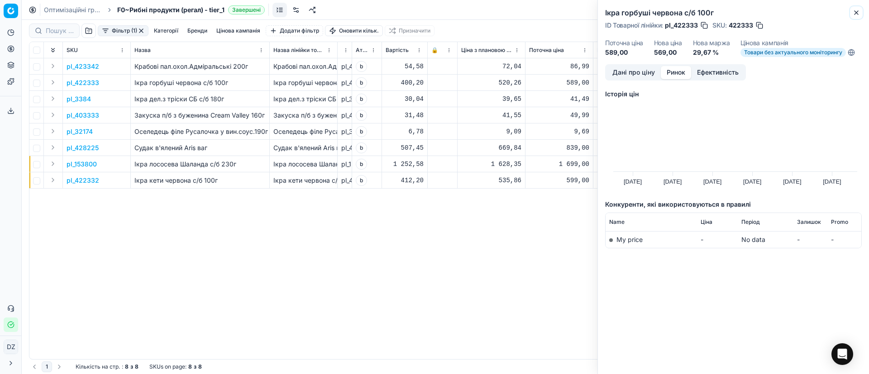
click at [859, 15] on icon "button" at bounding box center [856, 12] width 7 height 7
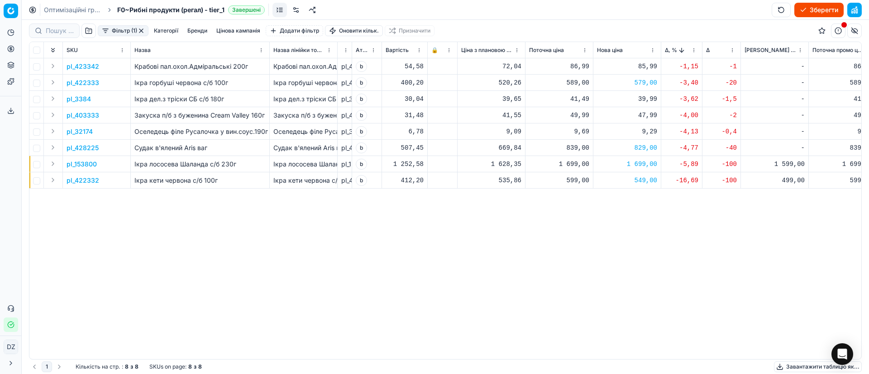
click at [148, 29] on button "Фільтр (1)" at bounding box center [123, 30] width 51 height 11
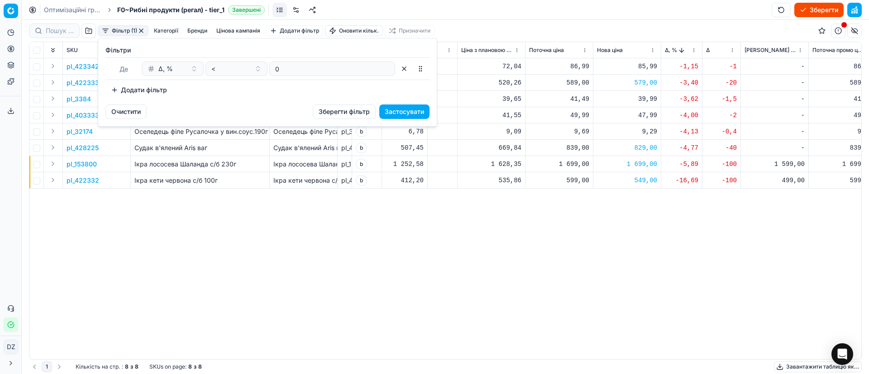
click at [141, 30] on html "Pricing platform Аналітика Цінова оптимізація Оптимізаційні групи Цінові кампан…" at bounding box center [434, 187] width 869 height 374
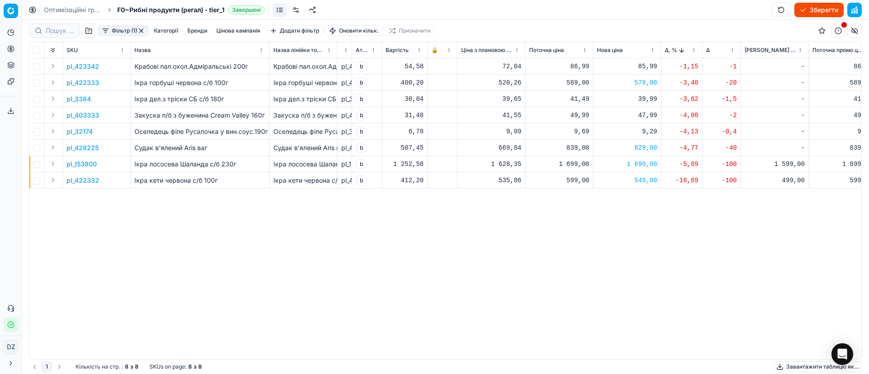
click at [141, 30] on button "button" at bounding box center [141, 30] width 7 height 7
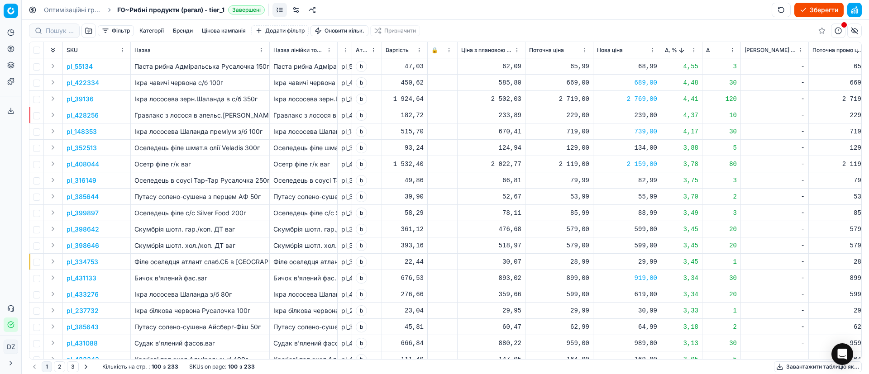
click at [823, 8] on button "Зберегти" at bounding box center [818, 10] width 49 height 14
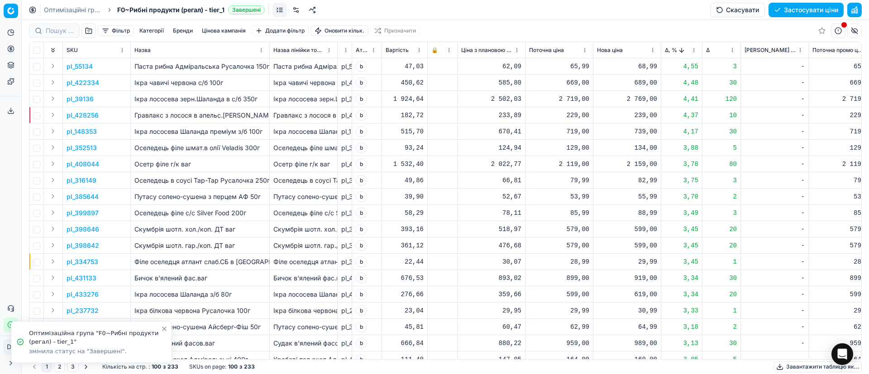
click at [792, 7] on button "Застосувати ціни" at bounding box center [806, 10] width 75 height 14
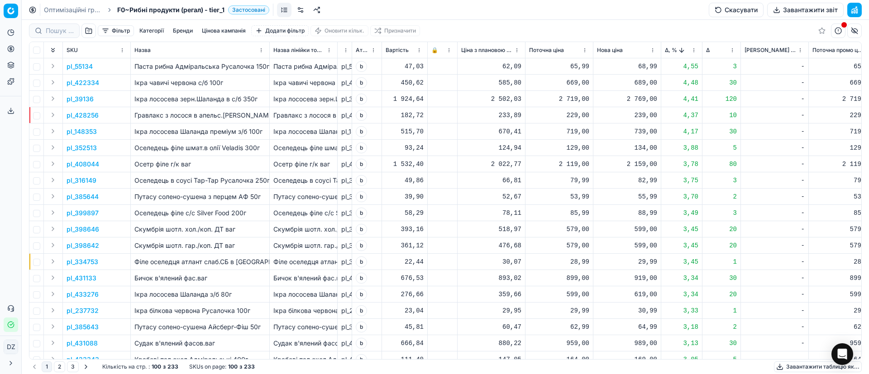
click at [804, 8] on button "Завантажити звіт" at bounding box center [805, 10] width 77 height 14
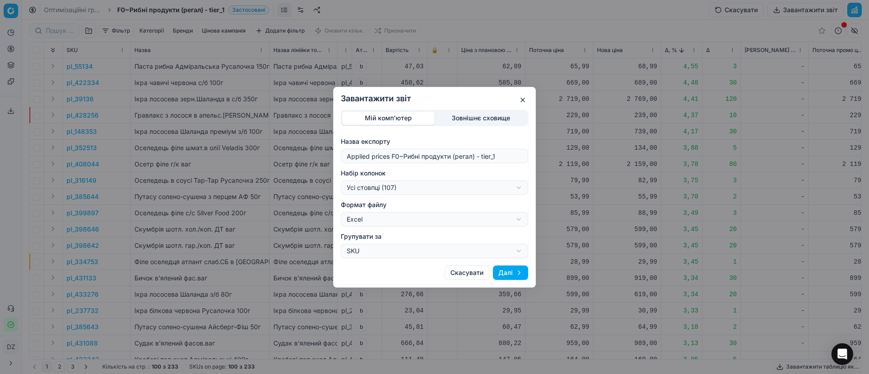
click at [397, 188] on div "Завантажити звіт Мій комп'ютер Зовнішнє сховище Назва експорту Applied prices F…" at bounding box center [434, 187] width 869 height 374
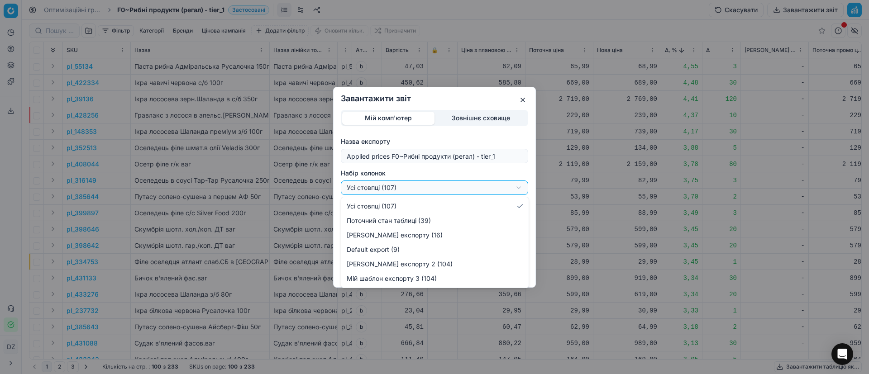
select select "custom"
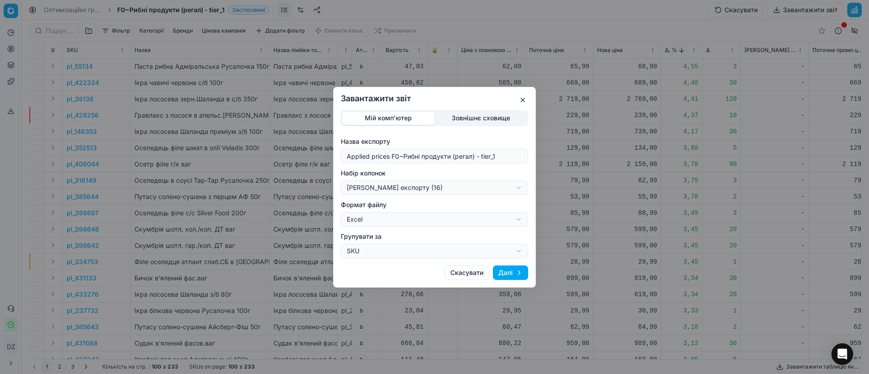
click at [510, 268] on button "Далі" at bounding box center [510, 273] width 35 height 14
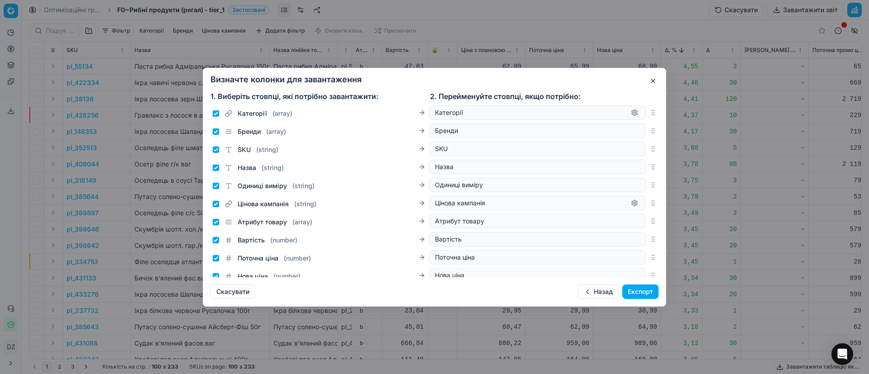
click at [650, 289] on button "Експорт" at bounding box center [640, 292] width 36 height 14
